Goal: Task Accomplishment & Management: Use online tool/utility

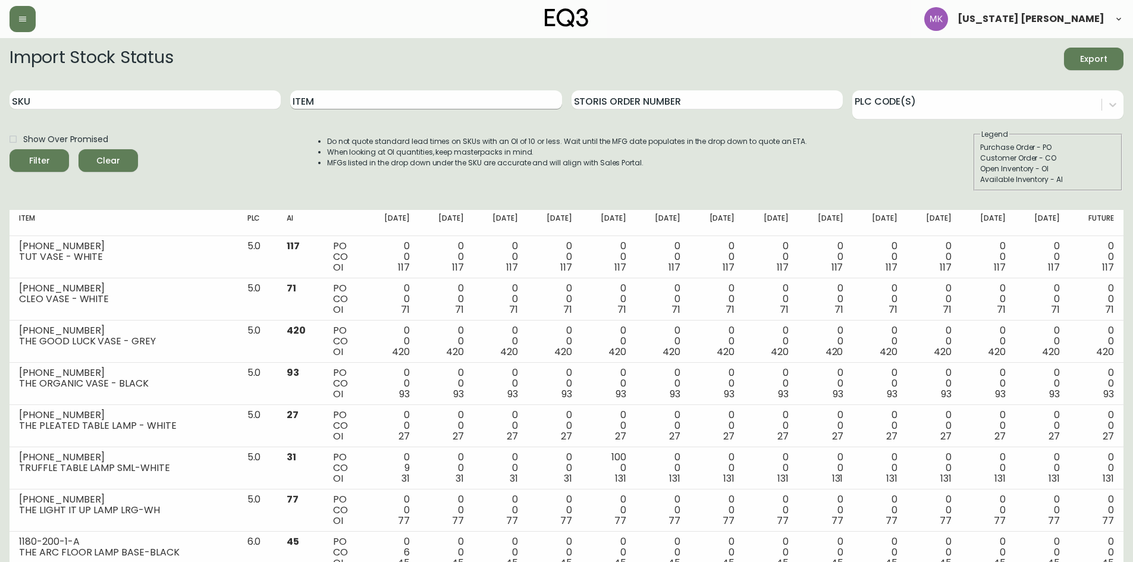
click at [341, 107] on input "Item" at bounding box center [425, 99] width 271 height 19
type input "serene"
click at [10, 149] on button "Filter" at bounding box center [39, 160] width 59 height 23
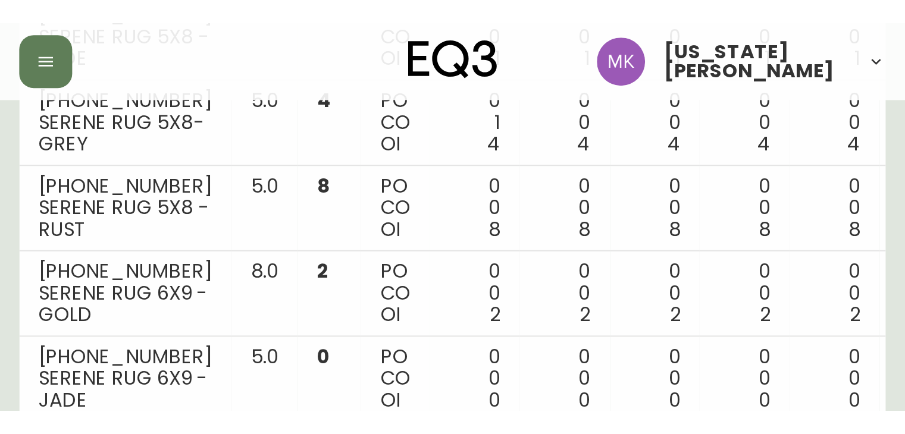
scroll to position [249, 0]
